Goal: Check status: Check status

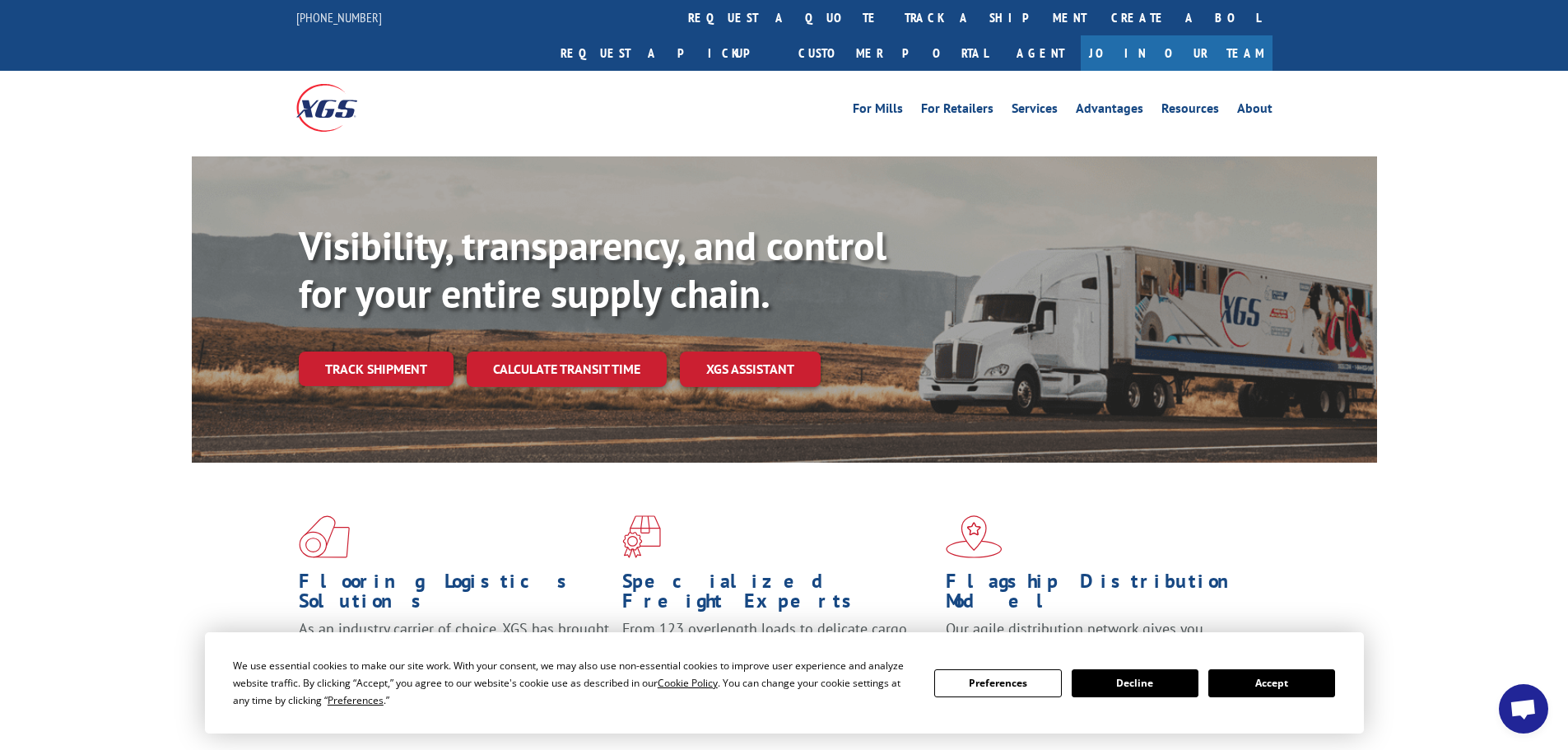
click at [1166, 686] on button "Decline" at bounding box center [1135, 683] width 127 height 28
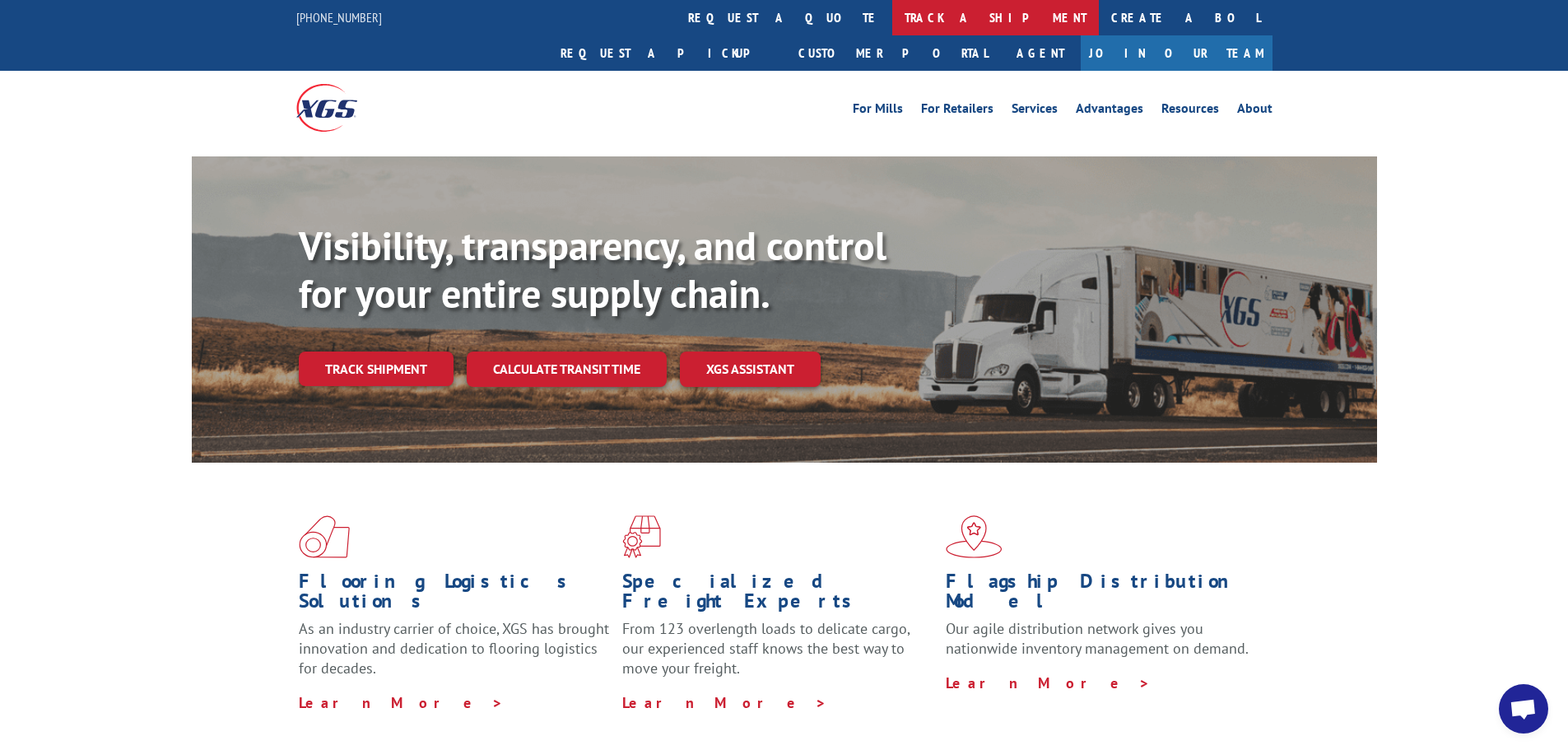
click at [892, 17] on link "track a shipment" at bounding box center [995, 17] width 207 height 35
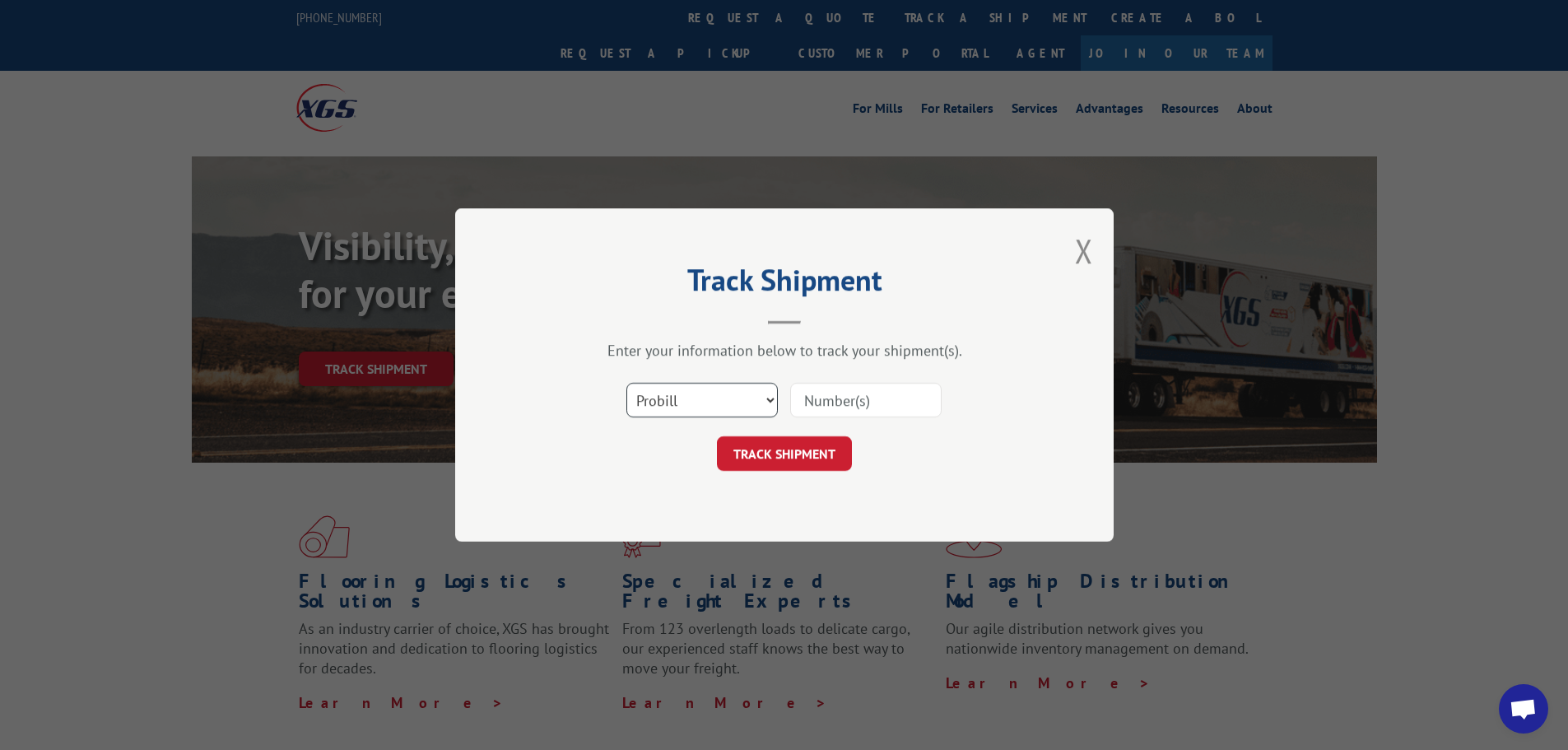
click at [695, 395] on select "Select category... Probill BOL PO" at bounding box center [702, 399] width 152 height 35
select select "bol"
click at [626, 382] on select "Select category... Probill BOL PO" at bounding box center [702, 399] width 152 height 35
click at [811, 399] on input at bounding box center [866, 399] width 152 height 35
type input "2842992"
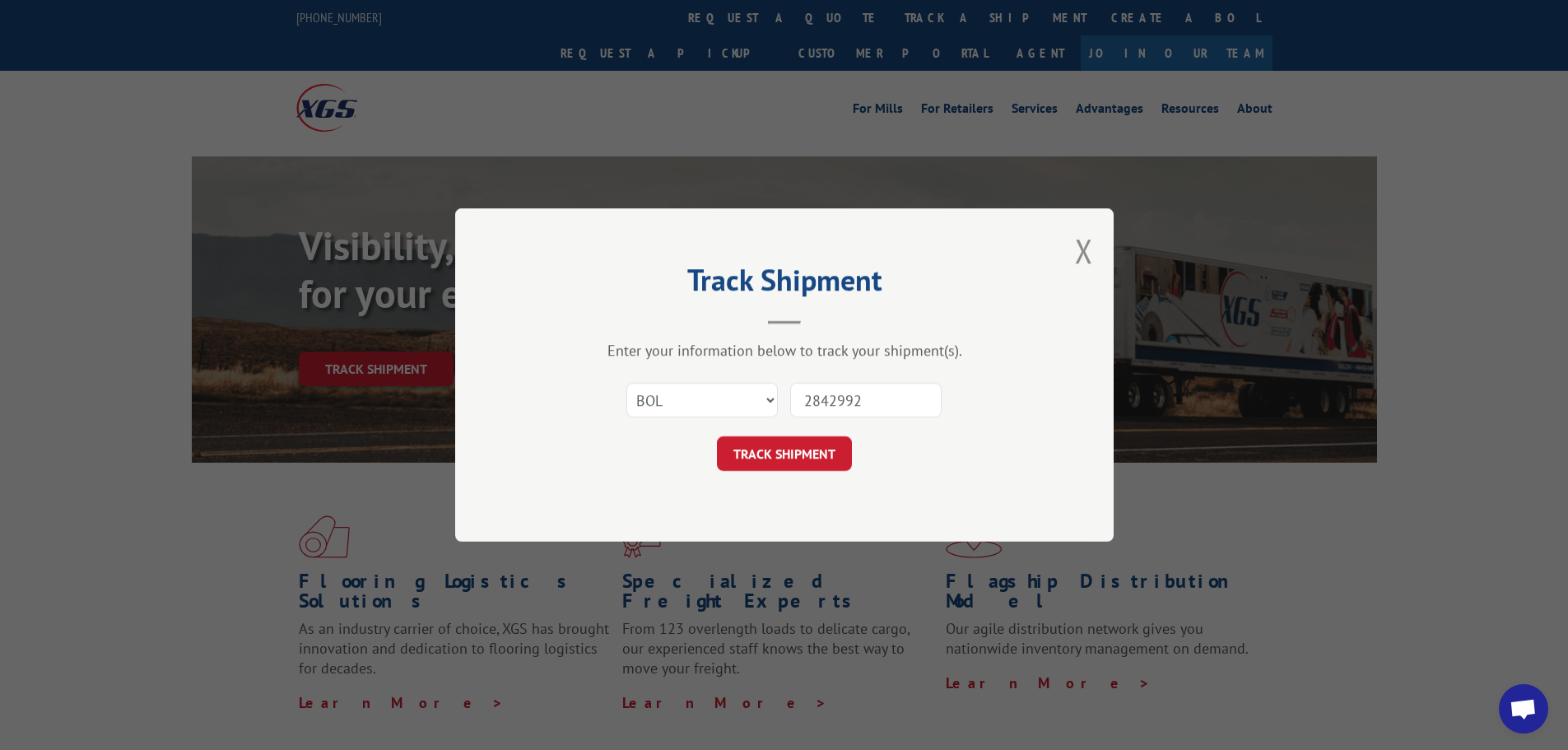
click button "TRACK SHIPMENT" at bounding box center [784, 453] width 135 height 35
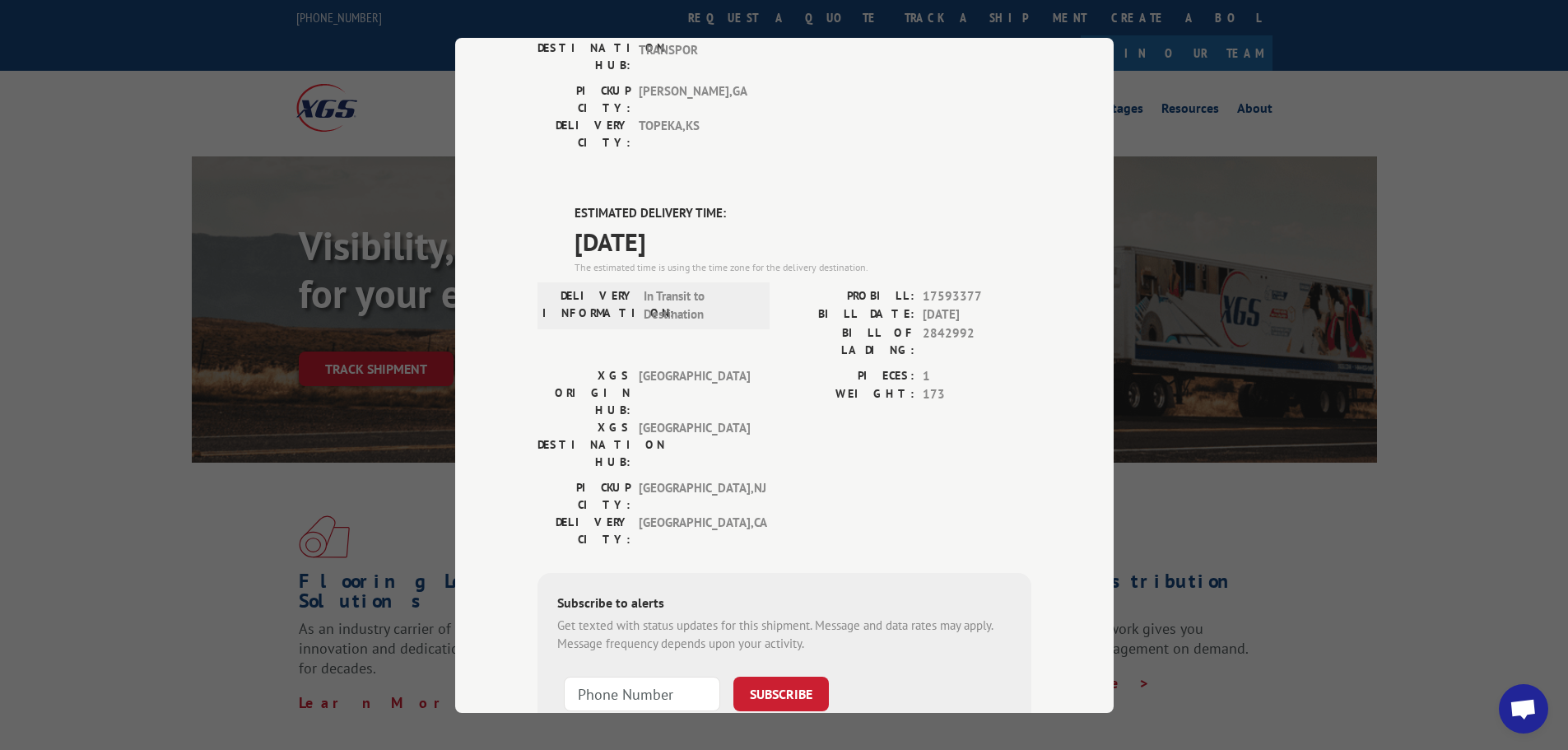
scroll to position [247, 0]
